Goal: Transaction & Acquisition: Purchase product/service

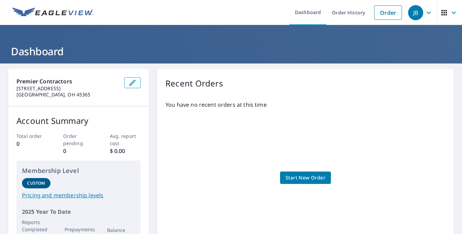
click at [303, 179] on span "Start New Order" at bounding box center [306, 178] width 40 height 9
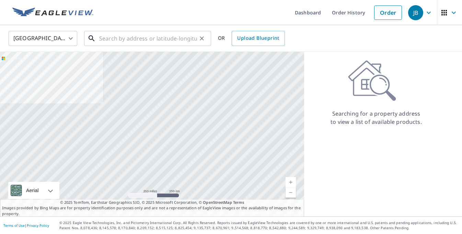
click at [131, 43] on input "text" at bounding box center [148, 38] width 98 height 19
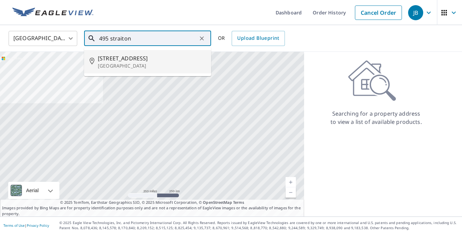
click at [109, 64] on p "[GEOGRAPHIC_DATA]" at bounding box center [152, 66] width 108 height 7
type input "[STREET_ADDRESS]"
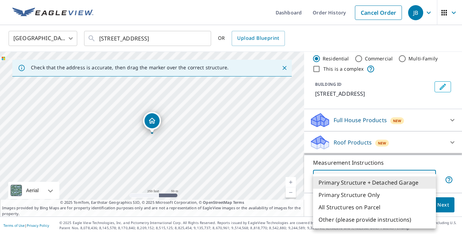
click at [429, 180] on body "JB JB Dashboard Order History Cancel Order JB [GEOGRAPHIC_DATA] [GEOGRAPHIC_DAT…" at bounding box center [231, 117] width 462 height 234
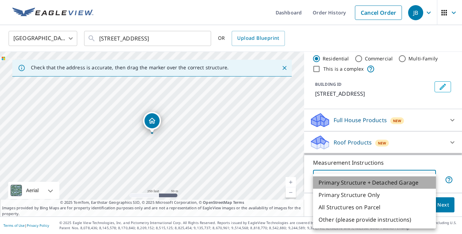
click at [368, 185] on li "Primary Structure + Detached Garage" at bounding box center [374, 183] width 123 height 12
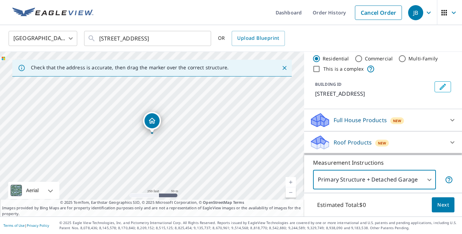
click at [446, 209] on span "Next" at bounding box center [444, 205] width 12 height 9
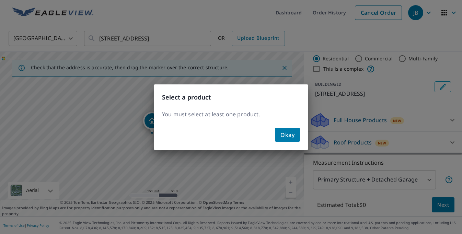
click at [295, 135] on button "Okay" at bounding box center [287, 135] width 25 height 14
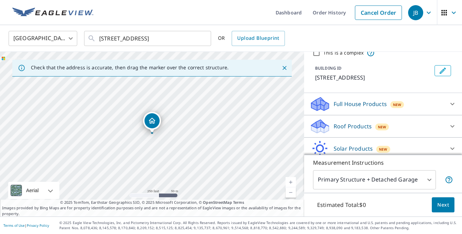
scroll to position [40, 0]
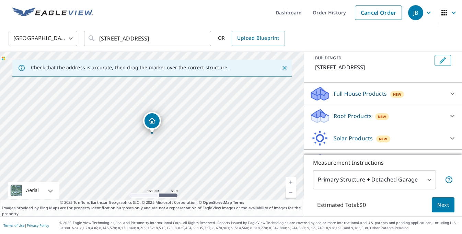
click at [450, 93] on icon at bounding box center [453, 94] width 8 height 8
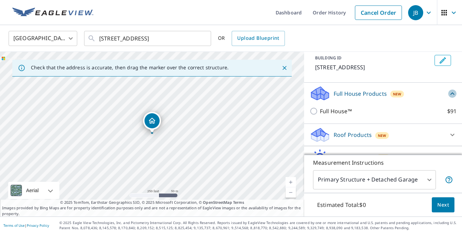
click at [450, 93] on icon at bounding box center [453, 94] width 8 height 8
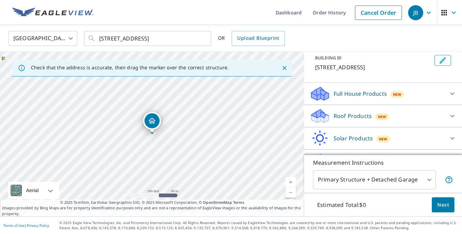
click at [365, 91] on p "Full House Products" at bounding box center [360, 94] width 53 height 8
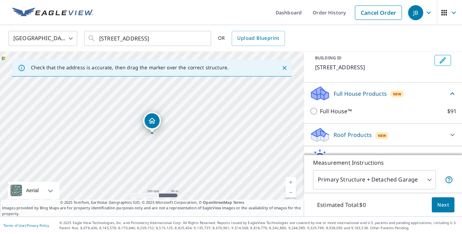
click at [365, 92] on p "Full House Products" at bounding box center [360, 94] width 53 height 8
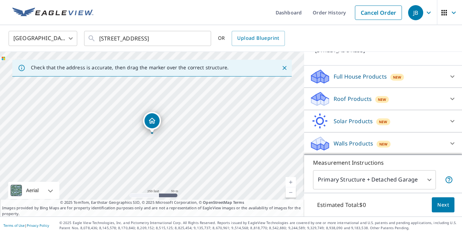
scroll to position [0, 0]
click at [362, 143] on p "Walls Products" at bounding box center [354, 143] width 40 height 8
click at [451, 143] on icon at bounding box center [453, 143] width 8 height 8
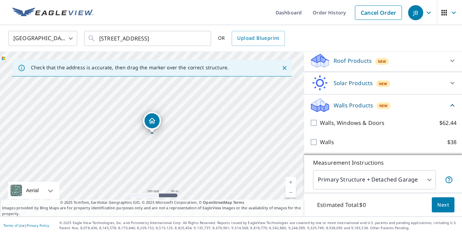
scroll to position [96, 0]
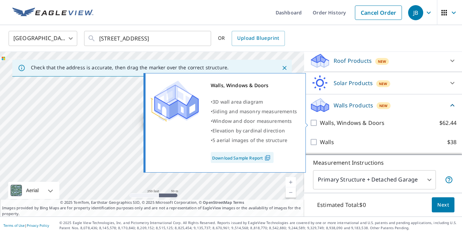
click at [315, 124] on input "Walls, Windows & Doors $62.44" at bounding box center [315, 123] width 10 height 8
checkbox input "true"
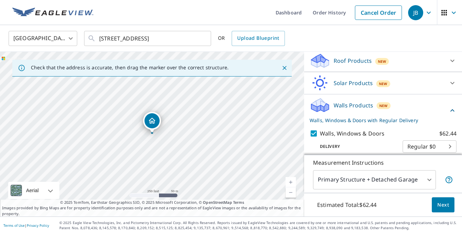
scroll to position [0, 0]
click at [441, 207] on span "Next" at bounding box center [444, 205] width 12 height 9
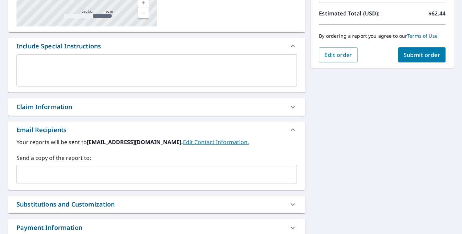
scroll to position [154, 0]
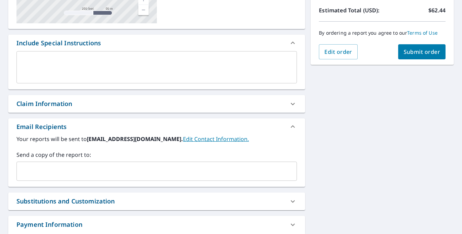
click at [86, 181] on div "​" at bounding box center [156, 171] width 281 height 19
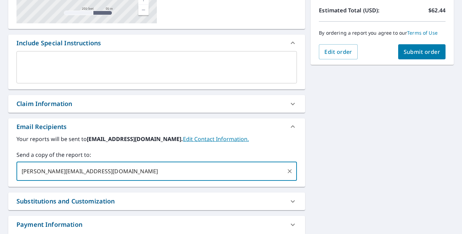
type input "[PERSON_NAME][EMAIL_ADDRESS][DOMAIN_NAME]"
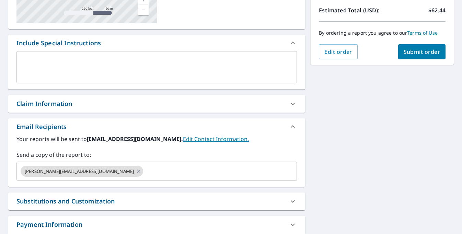
click at [169, 152] on label "Send a copy of the report to:" at bounding box center [156, 155] width 281 height 8
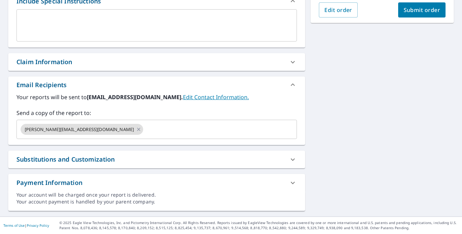
scroll to position [196, 0]
click at [426, 15] on button "Submit order" at bounding box center [422, 9] width 48 height 15
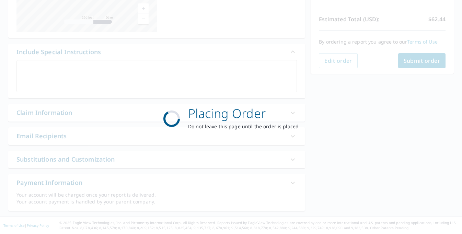
scroll to position [145, 0]
